Goal: Navigation & Orientation: Find specific page/section

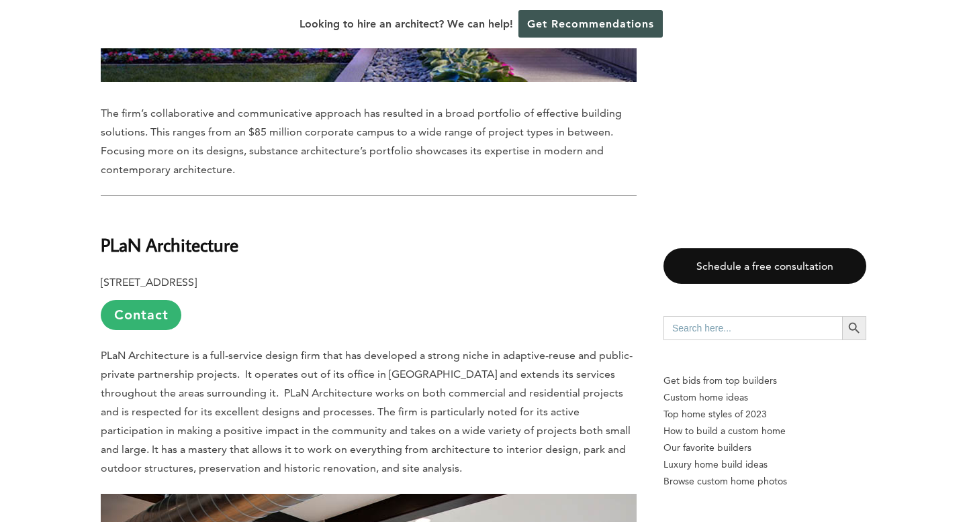
scroll to position [2270, 0]
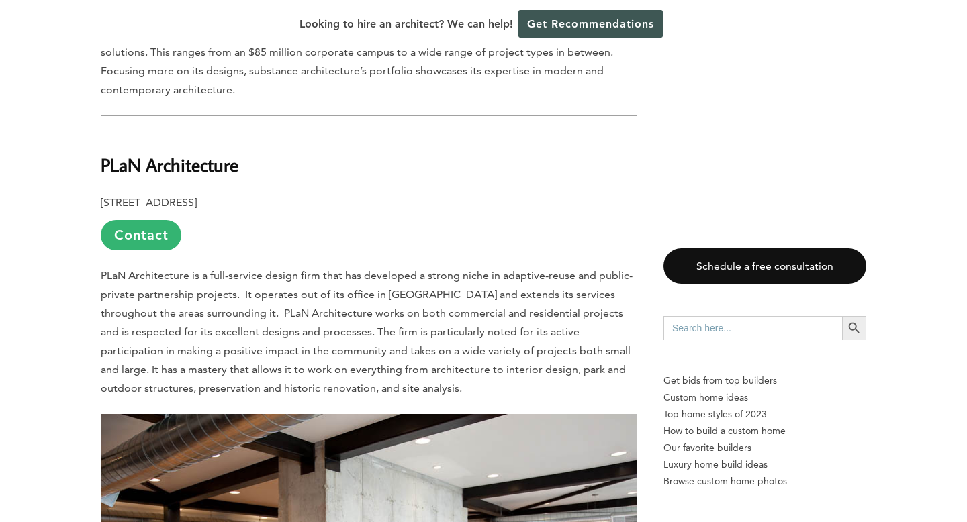
scroll to position [2335, 0]
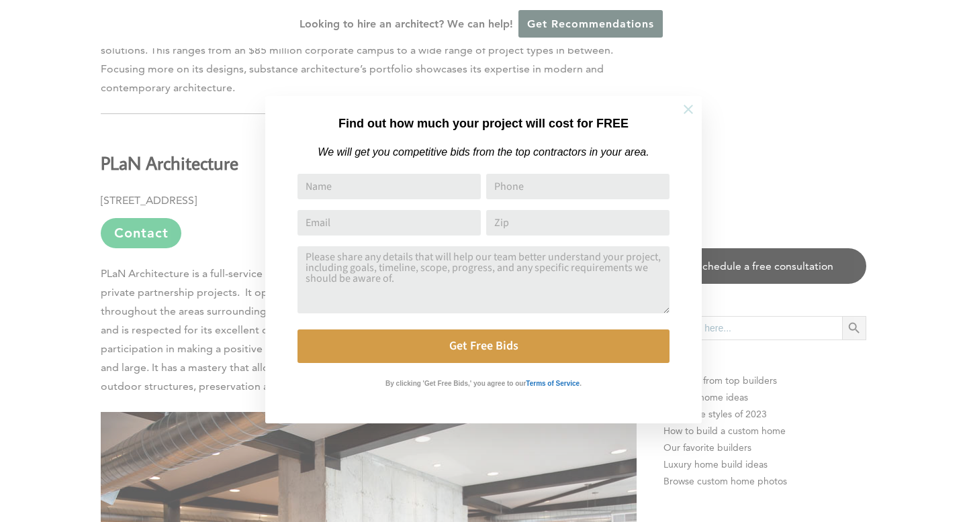
click at [688, 109] on icon at bounding box center [688, 109] width 9 height 9
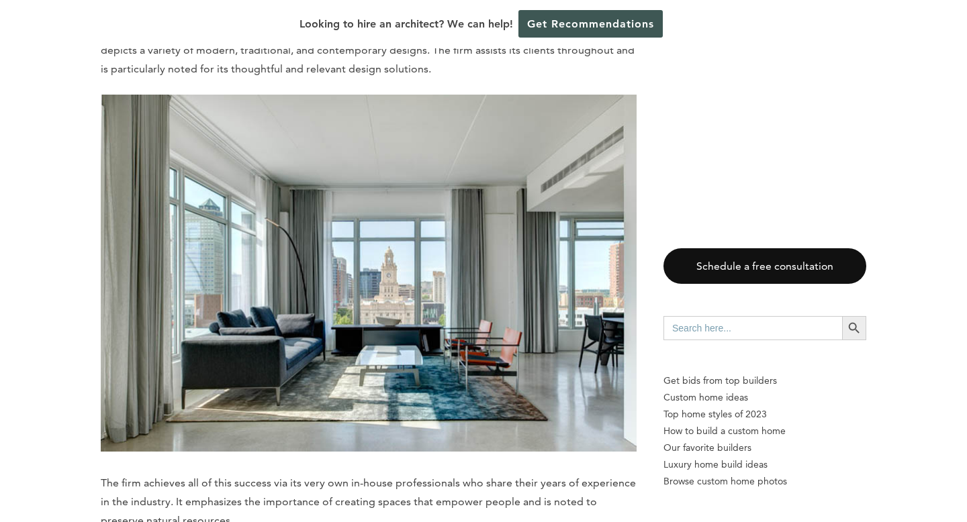
scroll to position [0, 0]
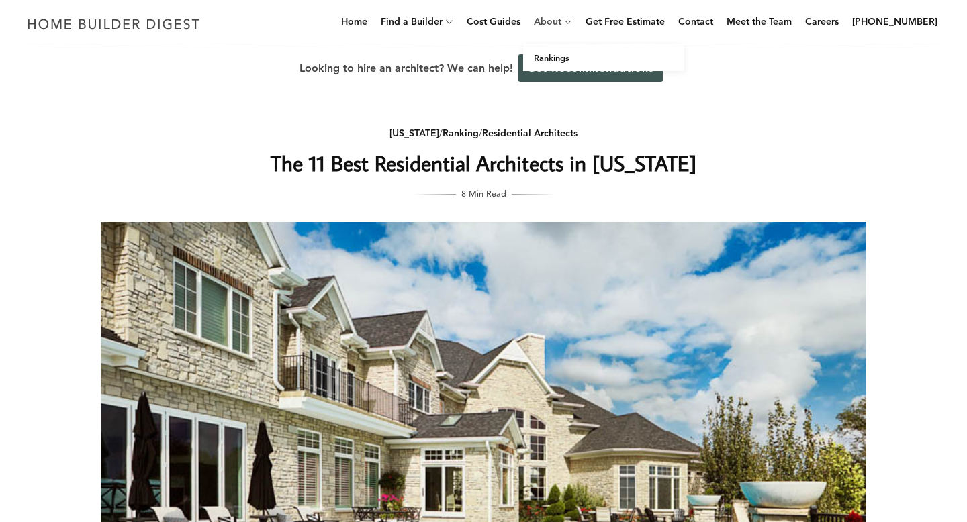
click at [561, 16] on link "About" at bounding box center [544, 21] width 33 height 43
